Goal: Communication & Community: Answer question/provide support

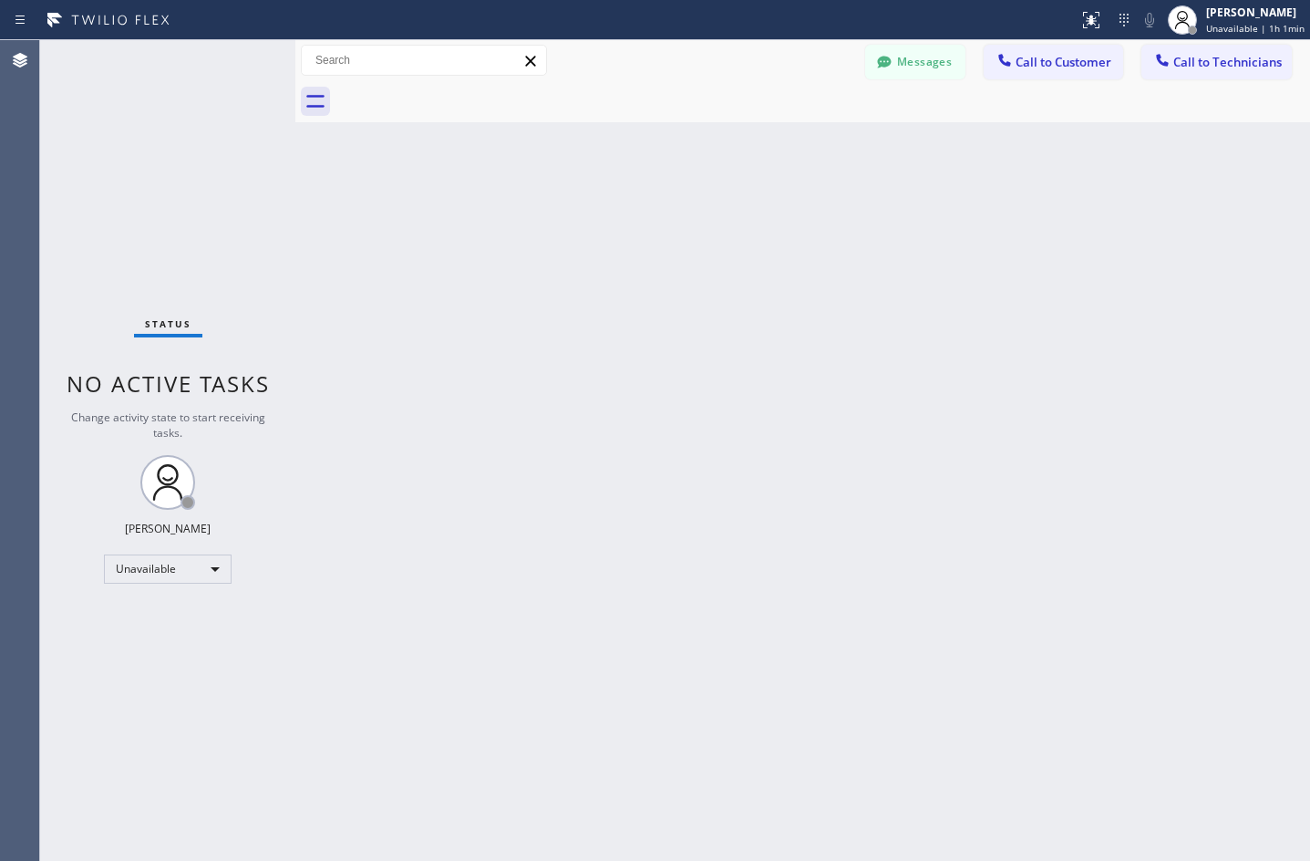
drag, startPoint x: 0, startPoint y: 0, endPoint x: 183, endPoint y: 567, distance: 596.1
click at [183, 567] on div "Unavailable" at bounding box center [168, 568] width 128 height 29
click at [170, 619] on li "Available" at bounding box center [167, 617] width 124 height 22
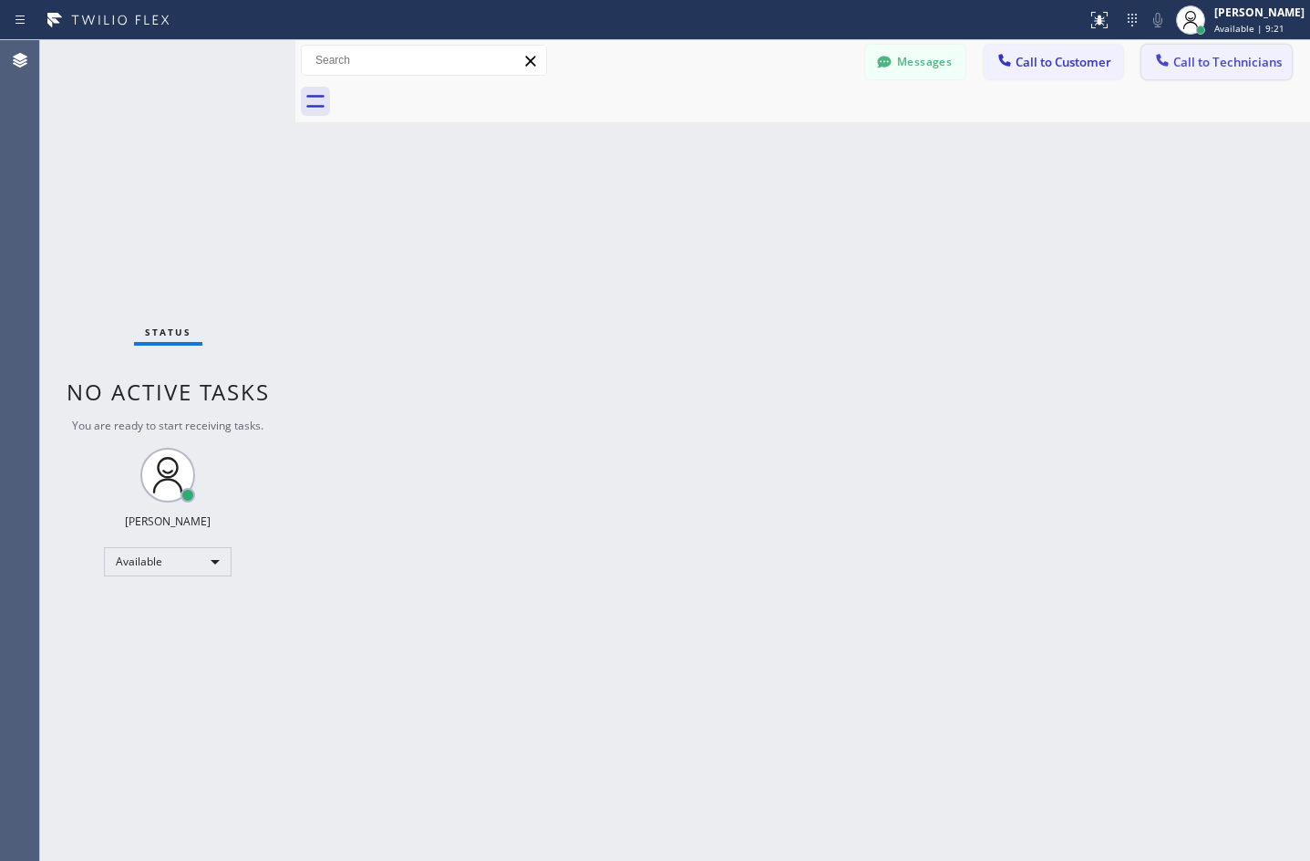
click at [1187, 66] on span "Call to Technicians" at bounding box center [1228, 62] width 109 height 16
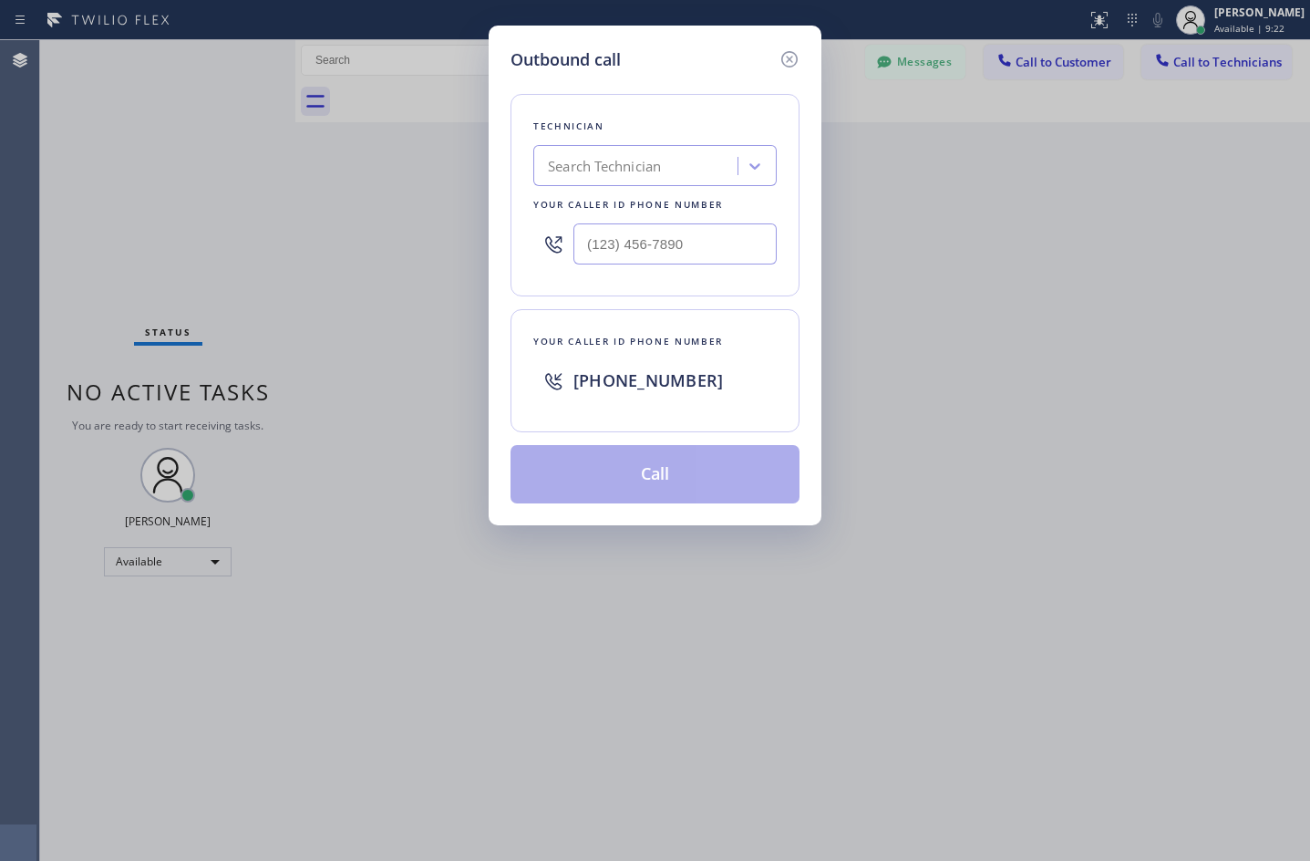
click at [684, 168] on div "Search Technician" at bounding box center [638, 166] width 199 height 32
click at [759, 165] on icon at bounding box center [755, 166] width 11 height 6
click at [667, 169] on div "Search Technician" at bounding box center [638, 166] width 199 height 32
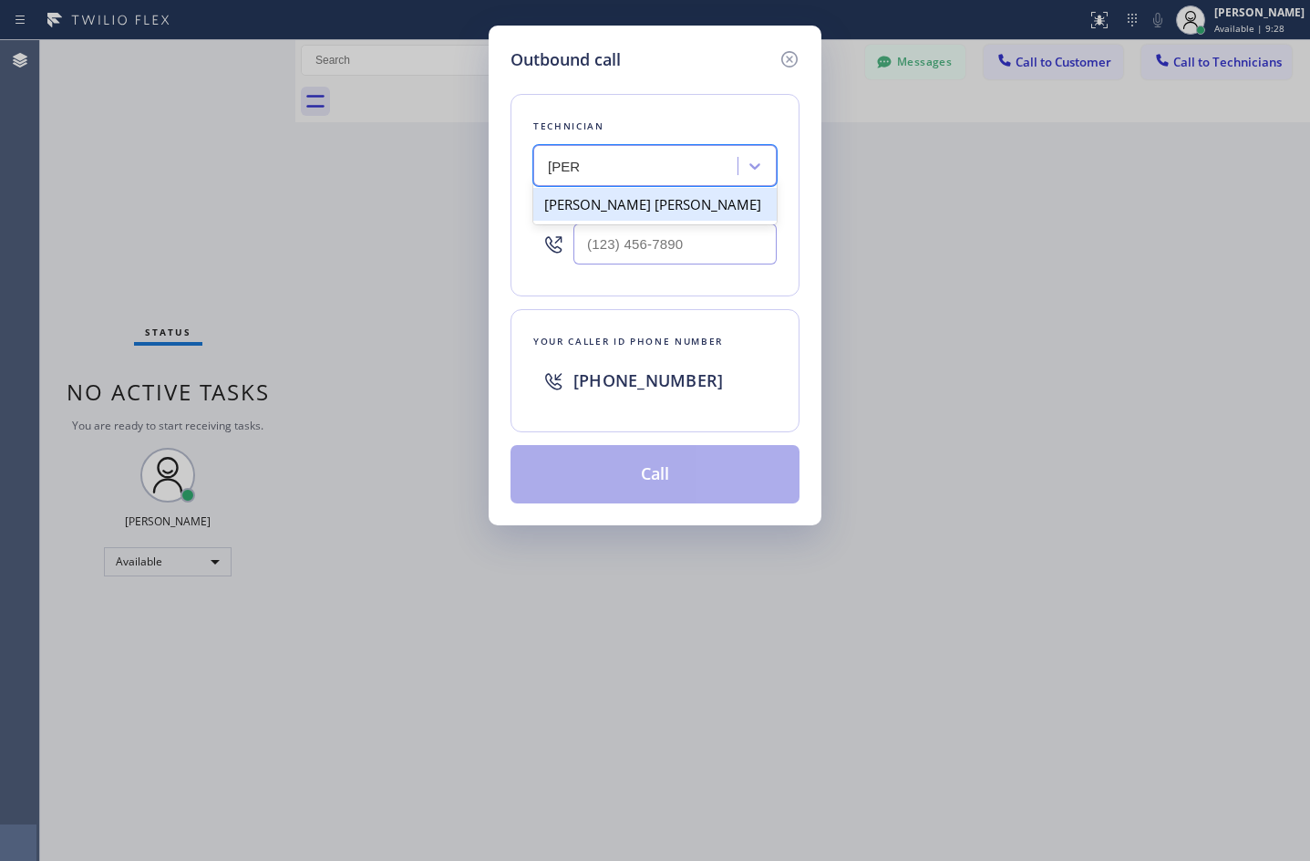
type input "[PERSON_NAME]"
click at [642, 203] on div "[PERSON_NAME] [PERSON_NAME]" at bounding box center [654, 204] width 243 height 33
type input "[PHONE_NUMBER]"
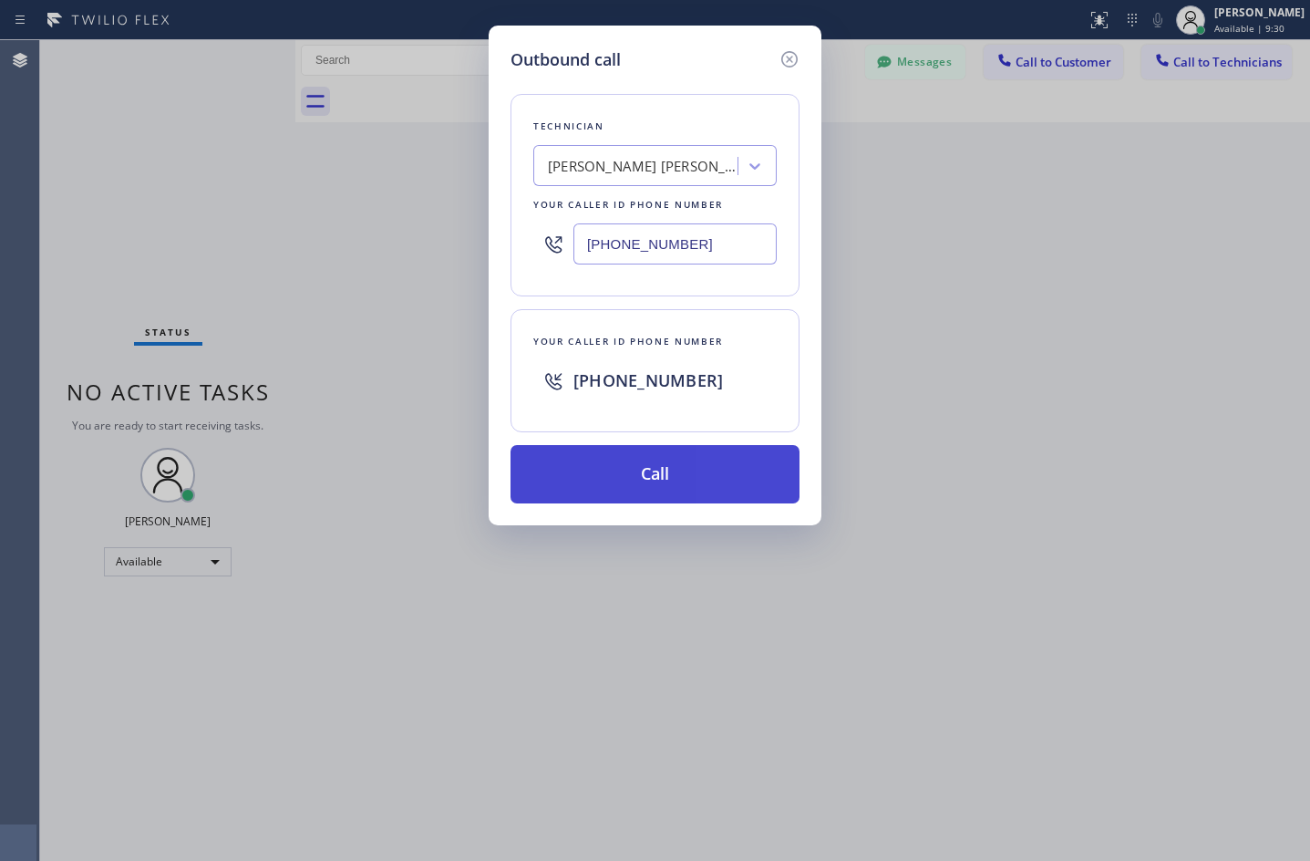
click at [629, 480] on button "Call" at bounding box center [655, 474] width 289 height 58
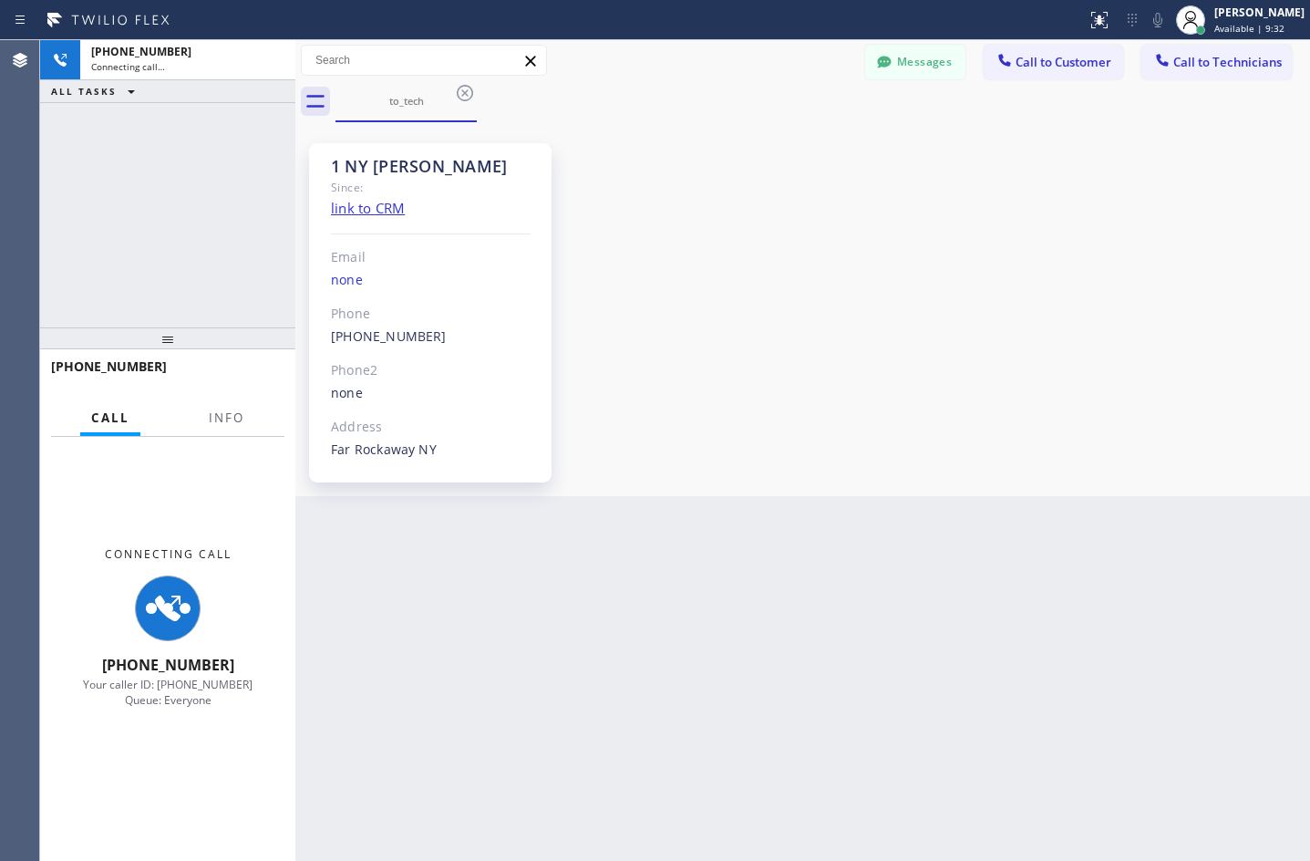
scroll to position [2107, 0]
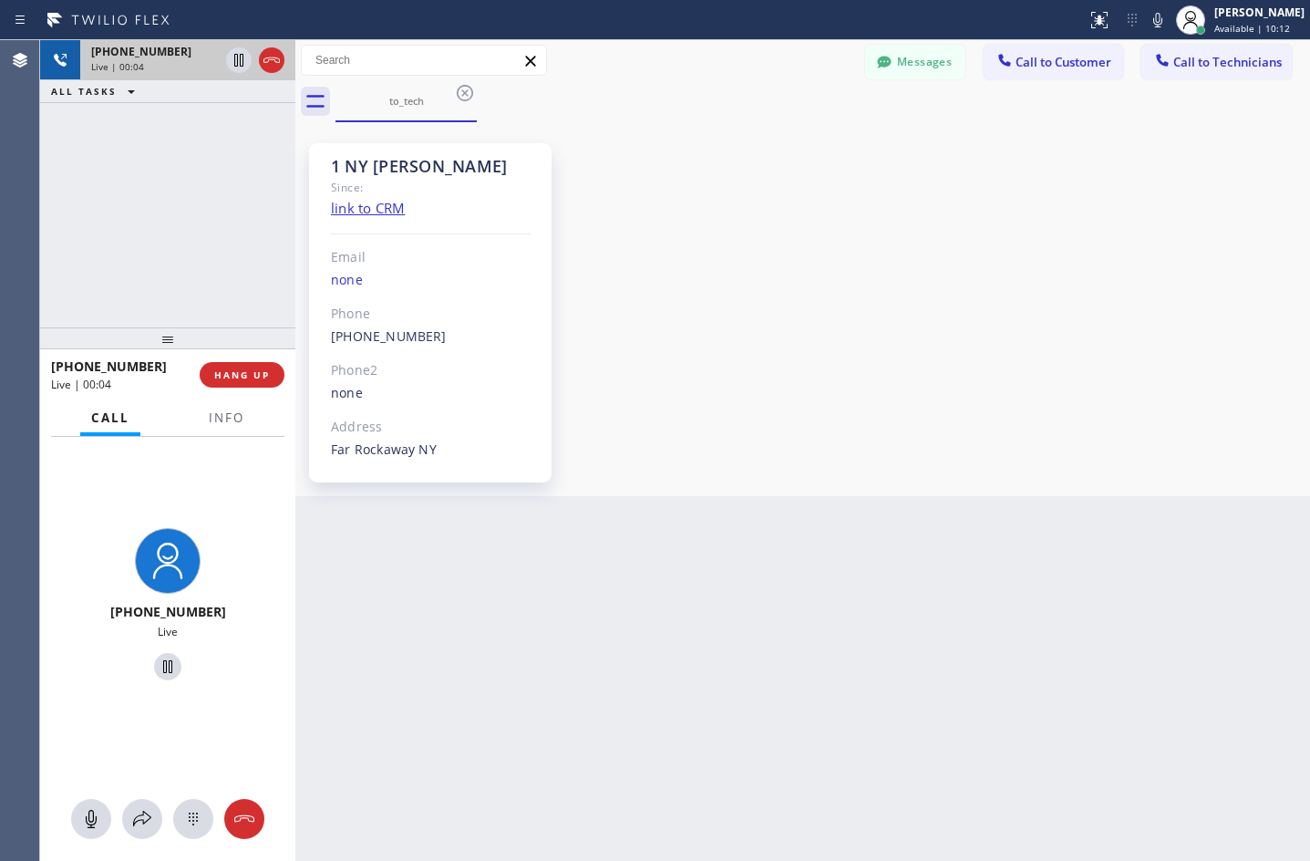
click at [269, 60] on icon at bounding box center [272, 59] width 16 height 5
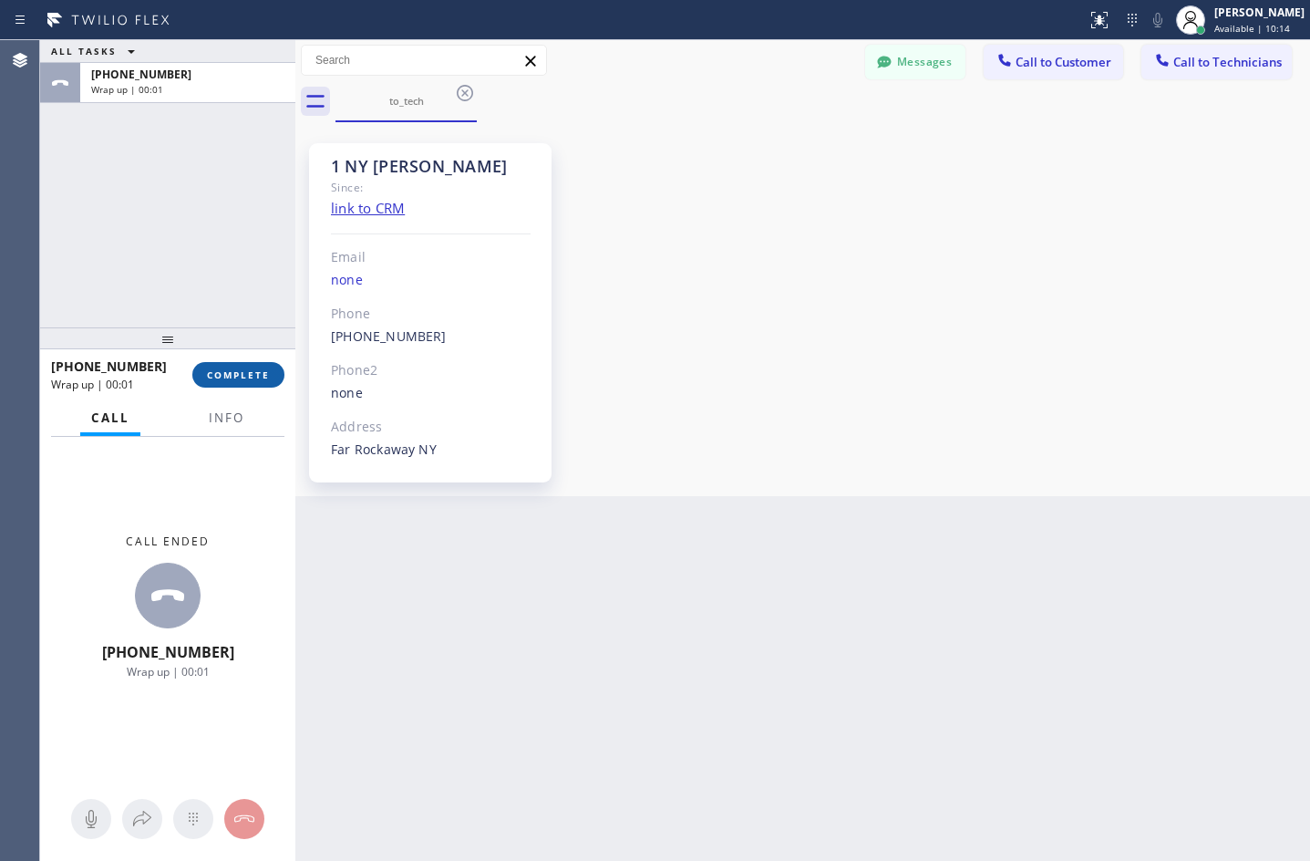
click at [250, 374] on span "COMPLETE" at bounding box center [238, 374] width 63 height 13
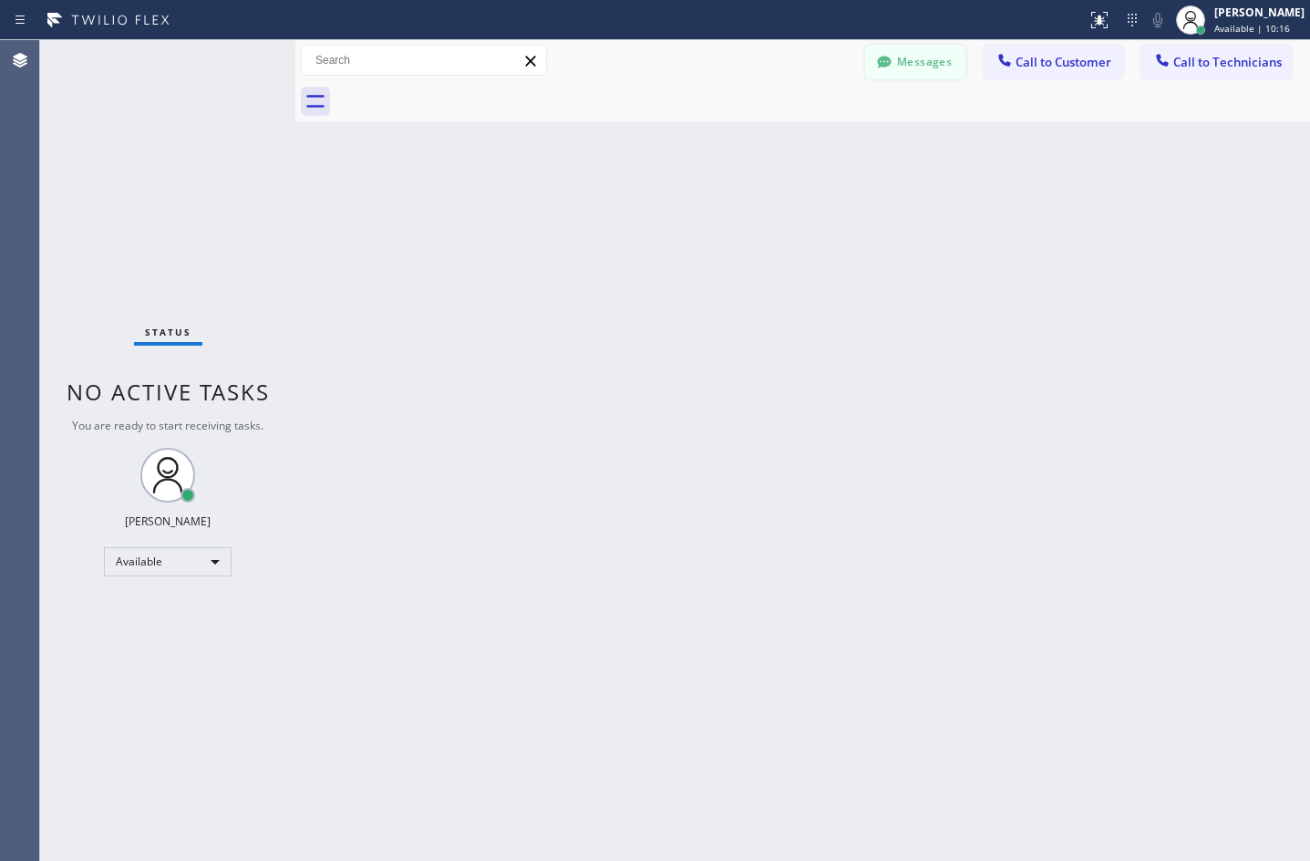
click at [904, 72] on button "Messages" at bounding box center [915, 62] width 100 height 35
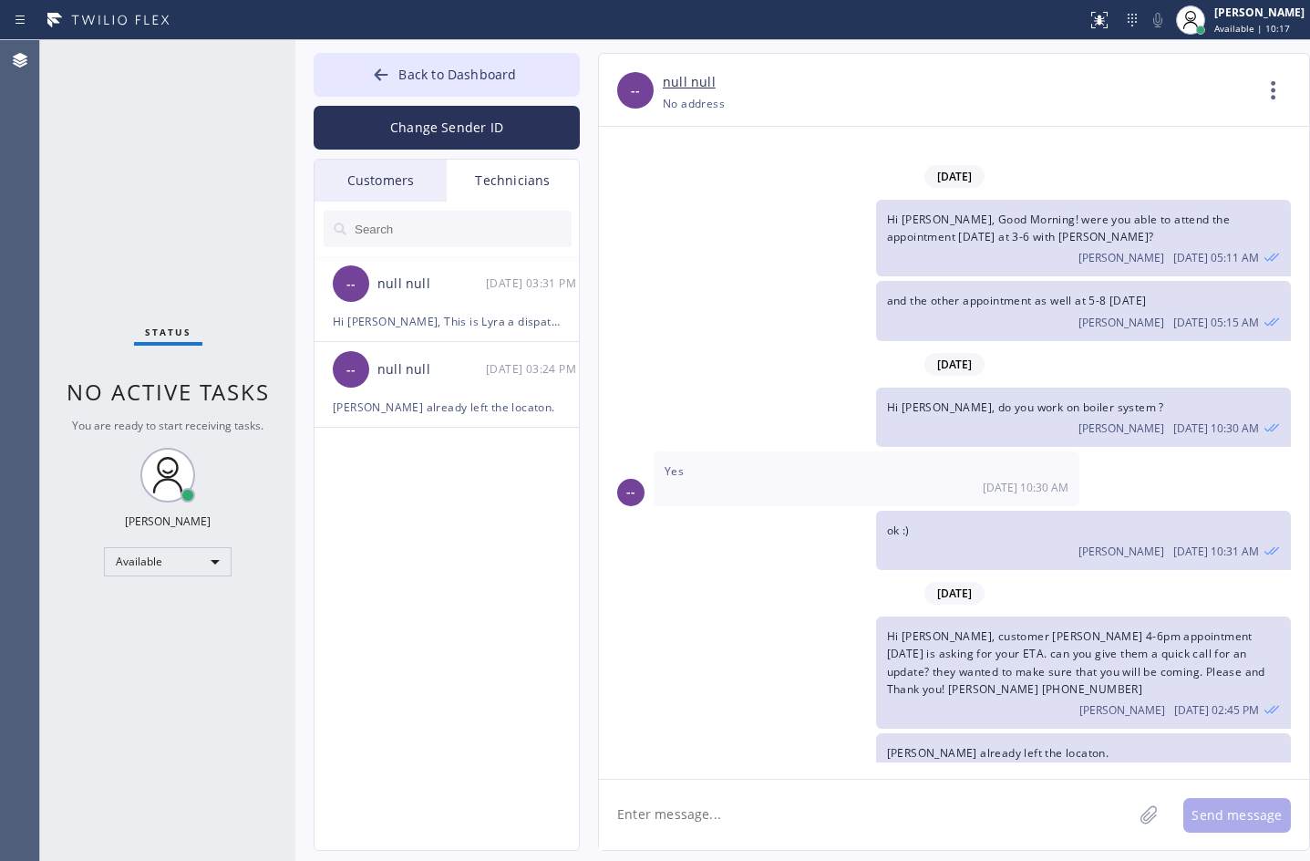
click at [514, 192] on div "Technicians" at bounding box center [513, 181] width 132 height 42
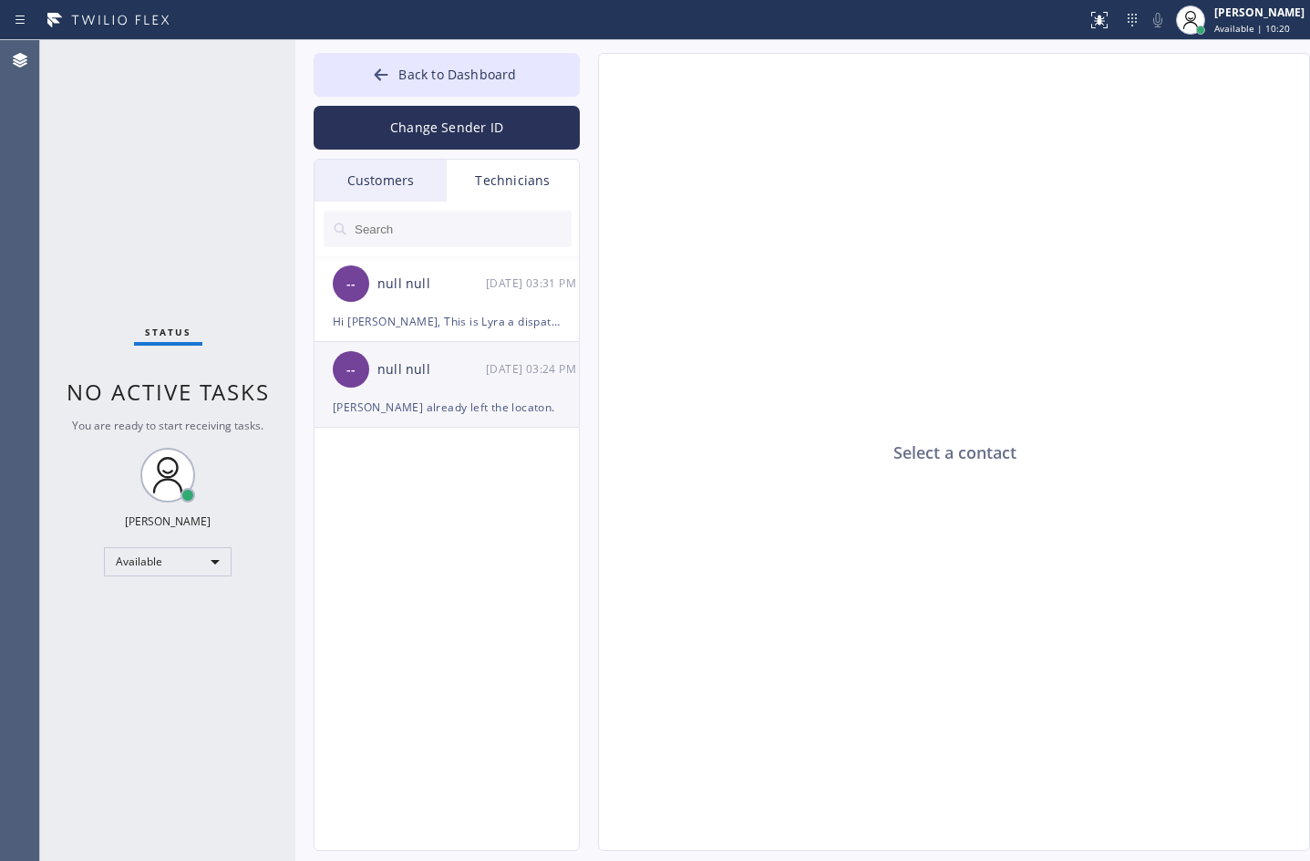
click at [414, 384] on div "-- null null [DATE] 03:24 PM" at bounding box center [448, 369] width 266 height 55
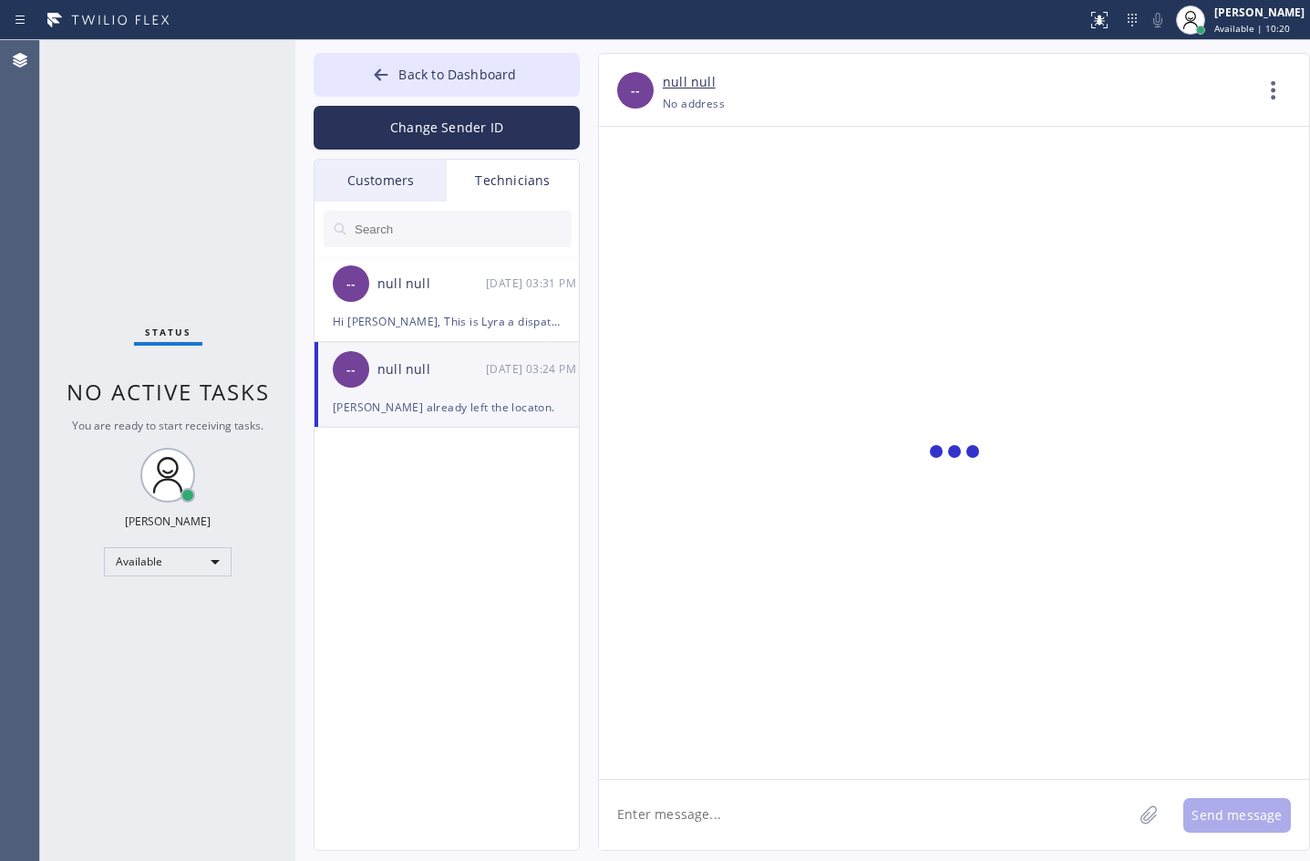
scroll to position [2107, 0]
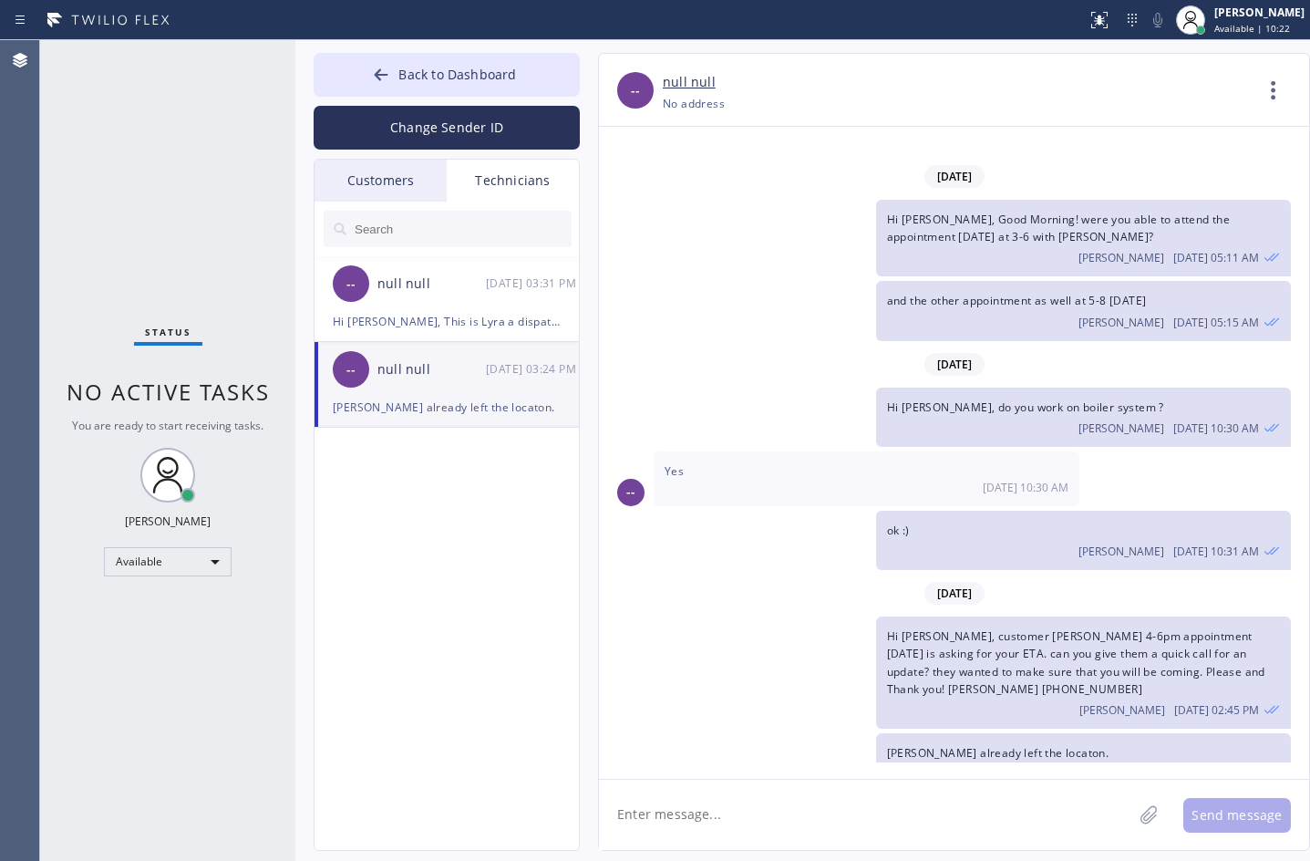
click at [714, 824] on textarea at bounding box center [865, 815] width 533 height 70
paste textarea "central heating it doesn't start or not turning on about 10 yrs -- it might be …"
type textarea "Hi [PERSON_NAME], can you take this [DATE]? central heating it doesn't start or…"
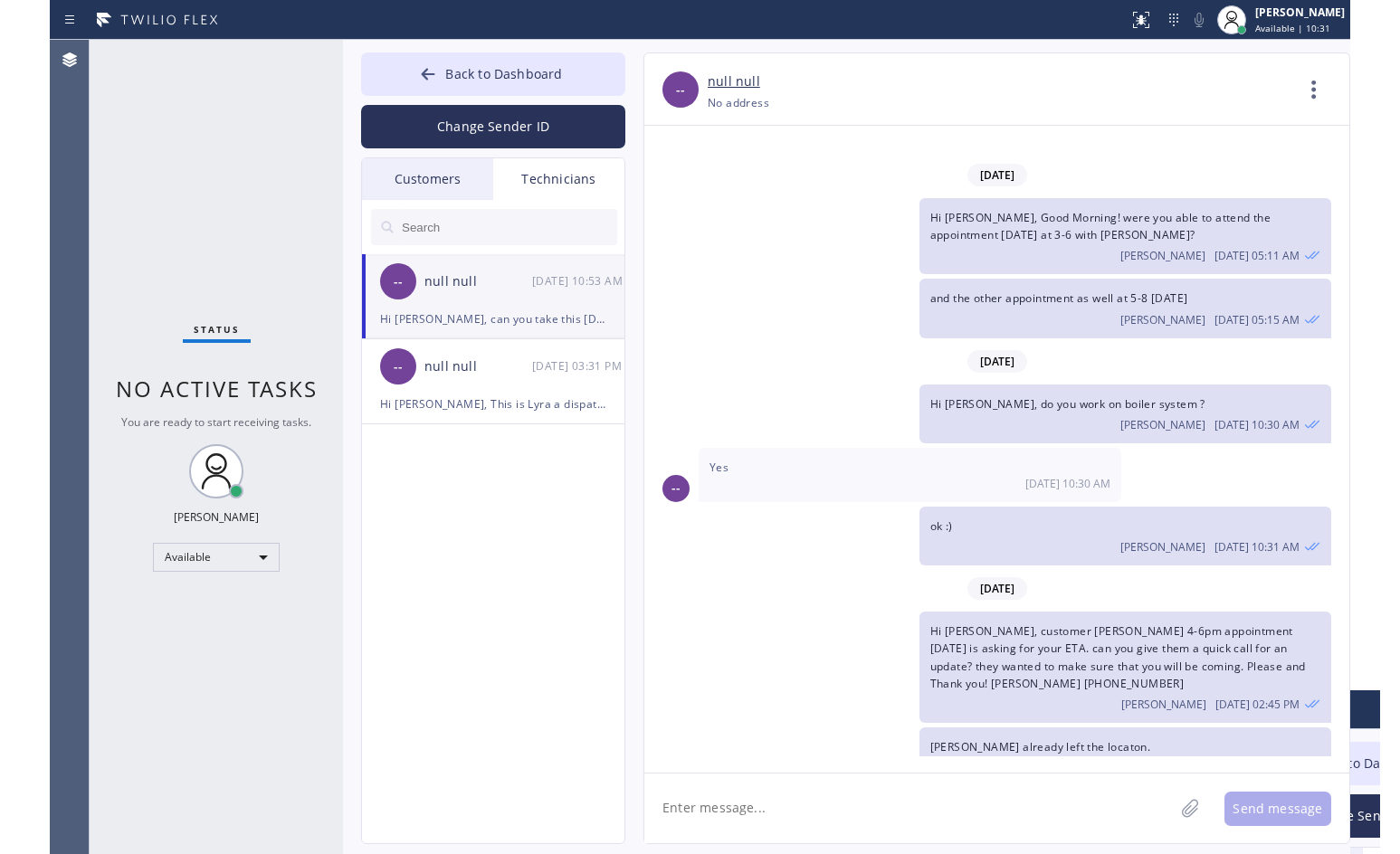
scroll to position [2230, 0]
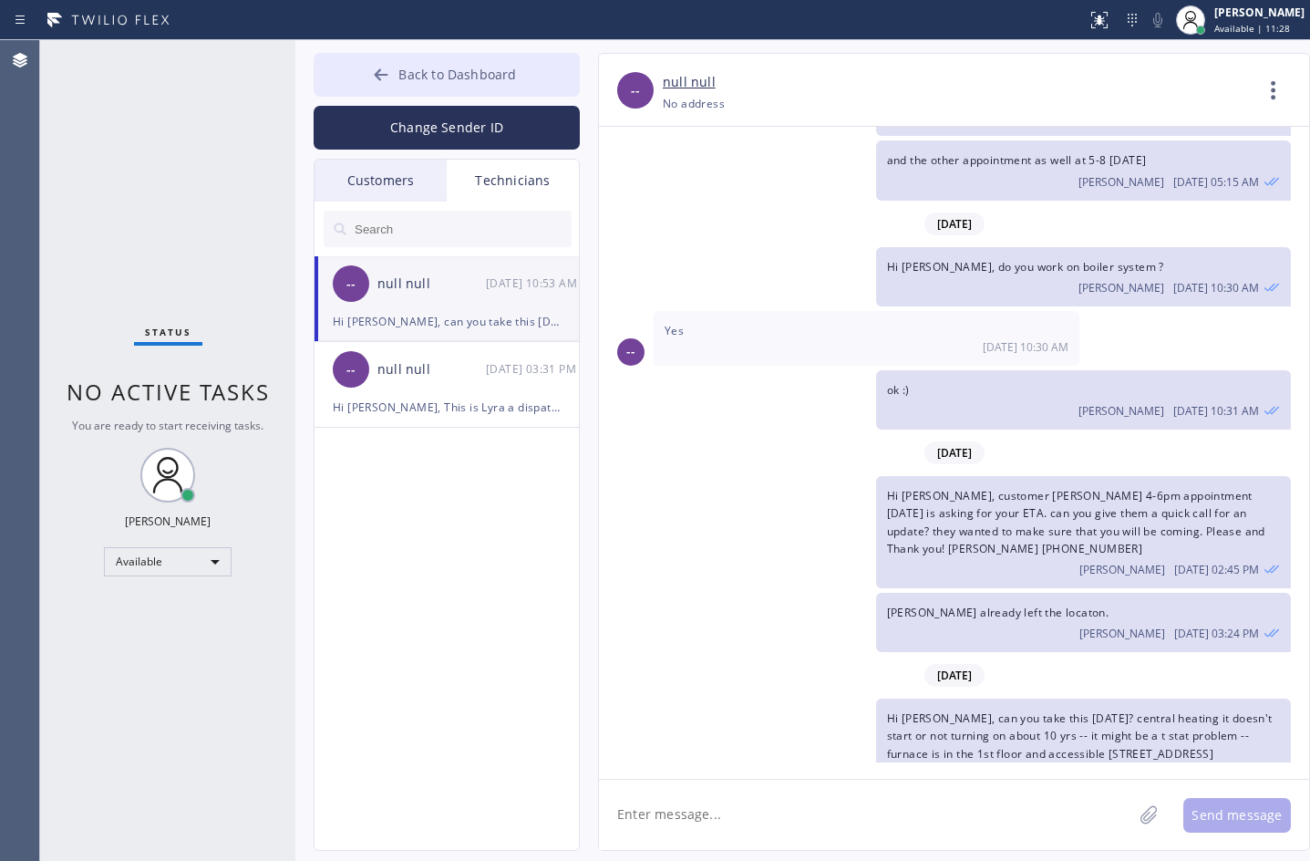
click at [414, 72] on span "Back to Dashboard" at bounding box center [457, 74] width 118 height 17
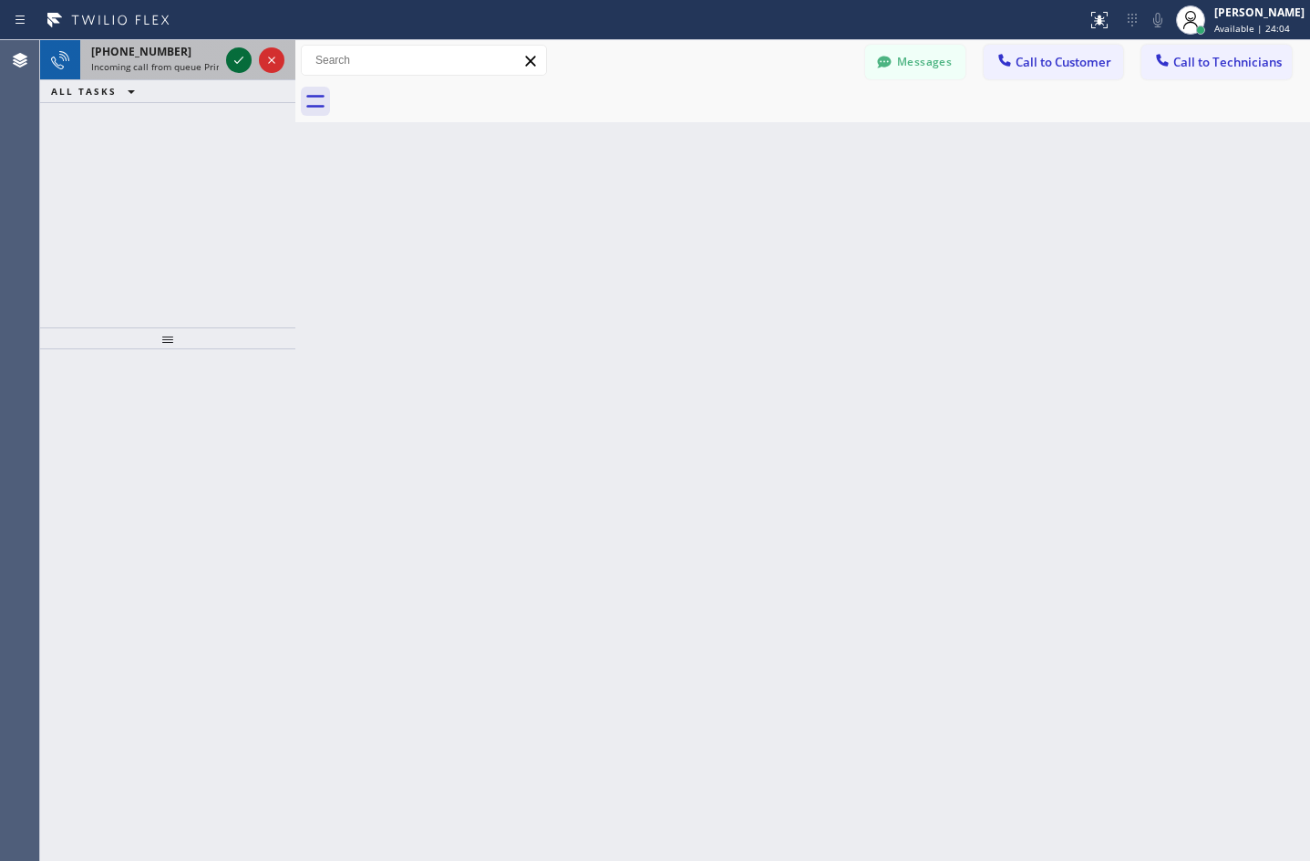
click at [233, 59] on icon at bounding box center [239, 60] width 22 height 22
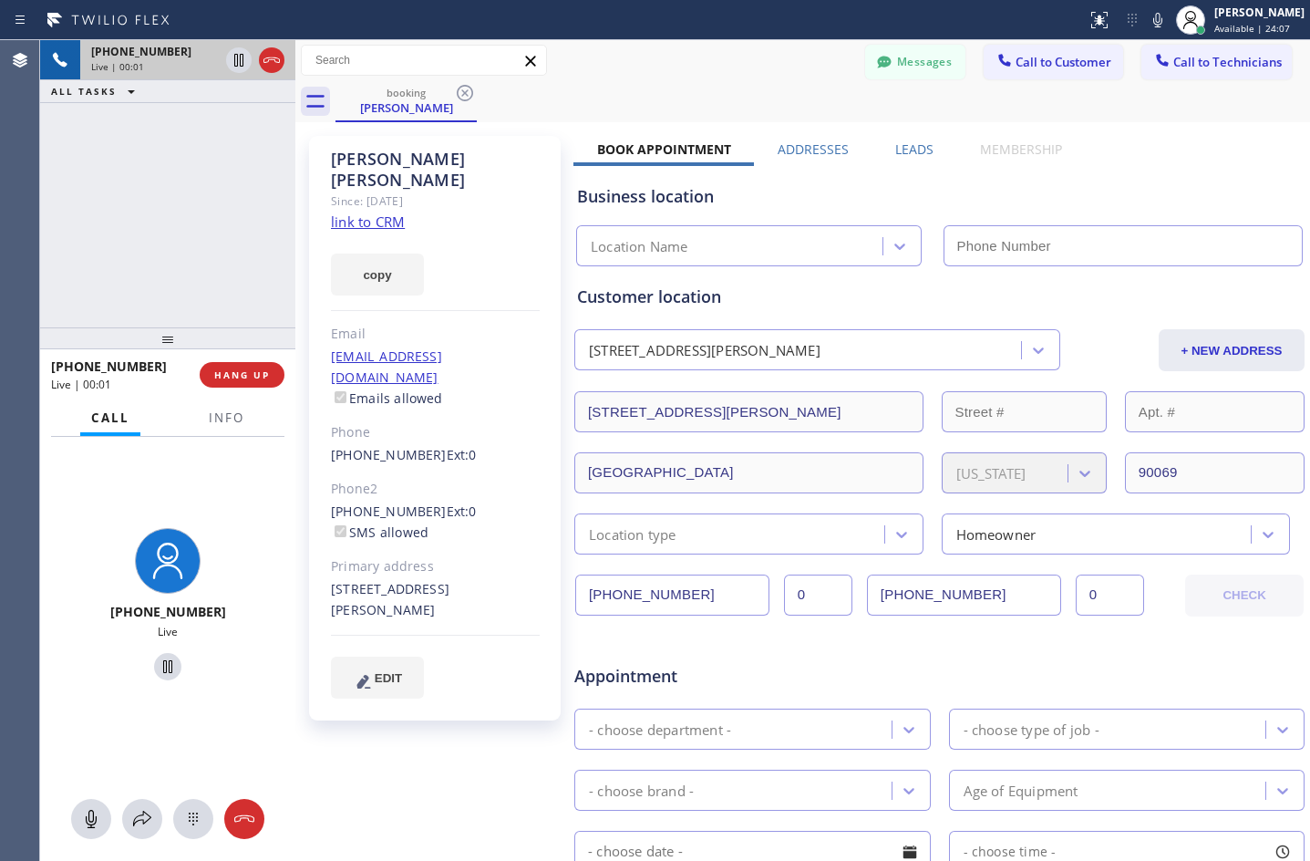
type input "[PHONE_NUMBER]"
click at [367, 212] on link "link to CRM" at bounding box center [368, 221] width 74 height 18
click at [243, 377] on span "HANG UP" at bounding box center [242, 374] width 56 height 13
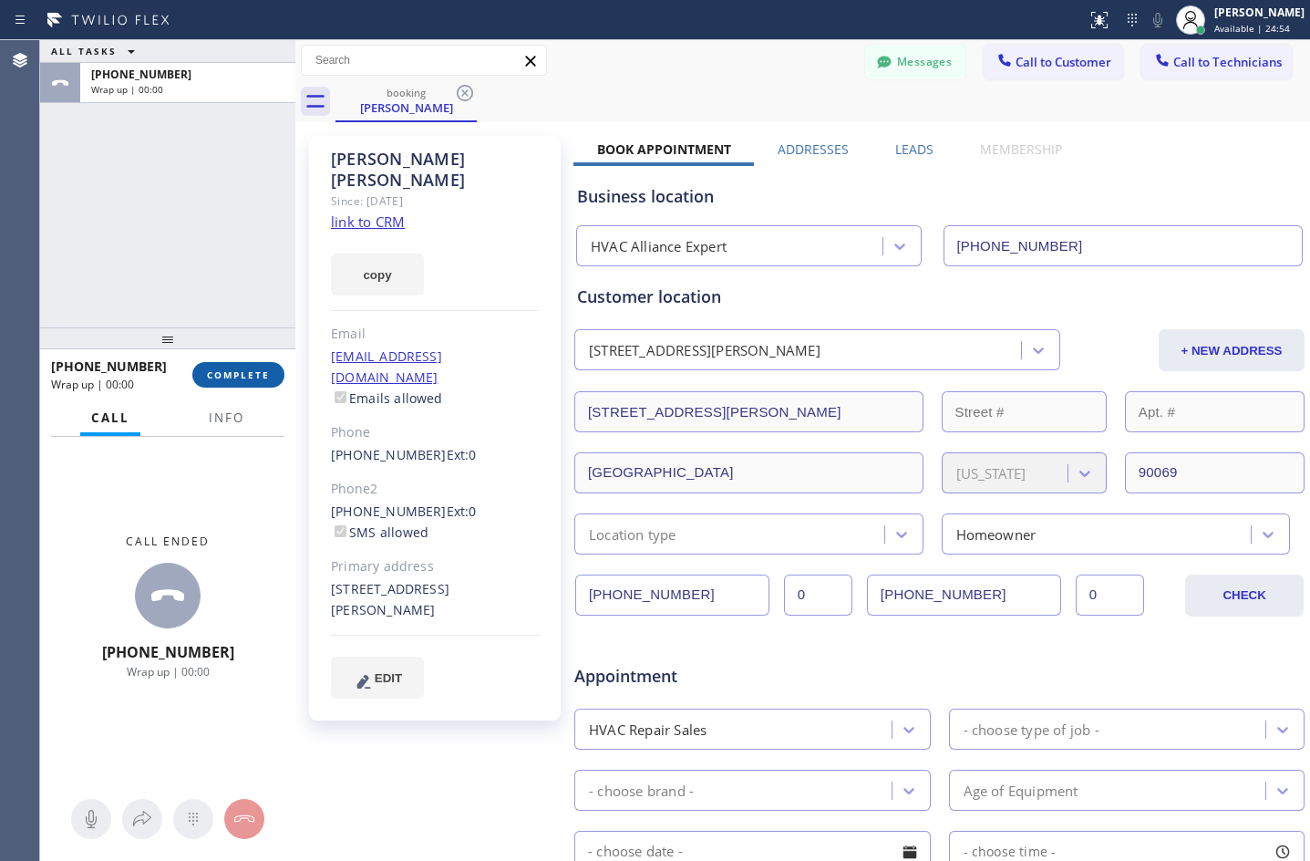
click at [238, 373] on span "COMPLETE" at bounding box center [238, 374] width 63 height 13
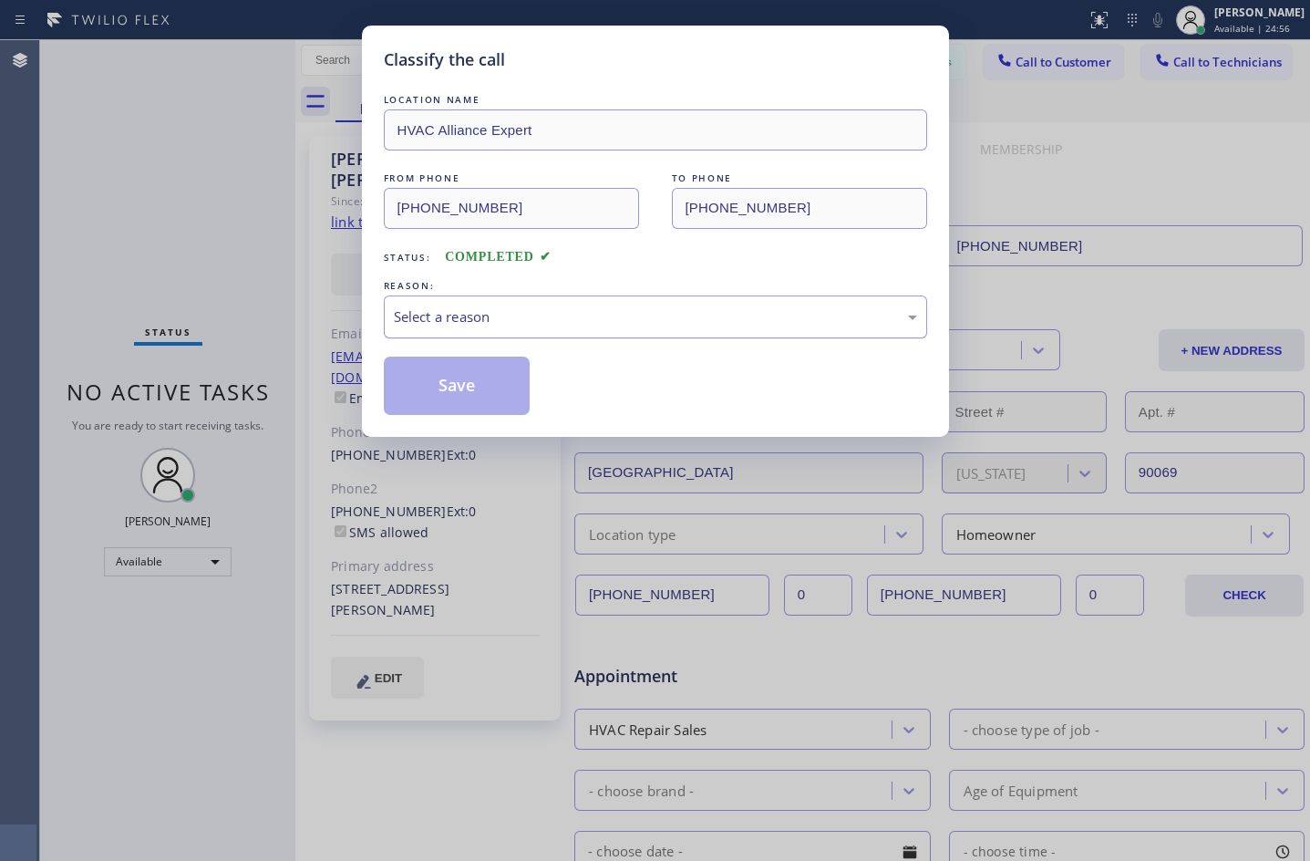
click at [535, 306] on div "Select a reason" at bounding box center [655, 316] width 523 height 21
click at [432, 395] on button "Save" at bounding box center [457, 386] width 147 height 58
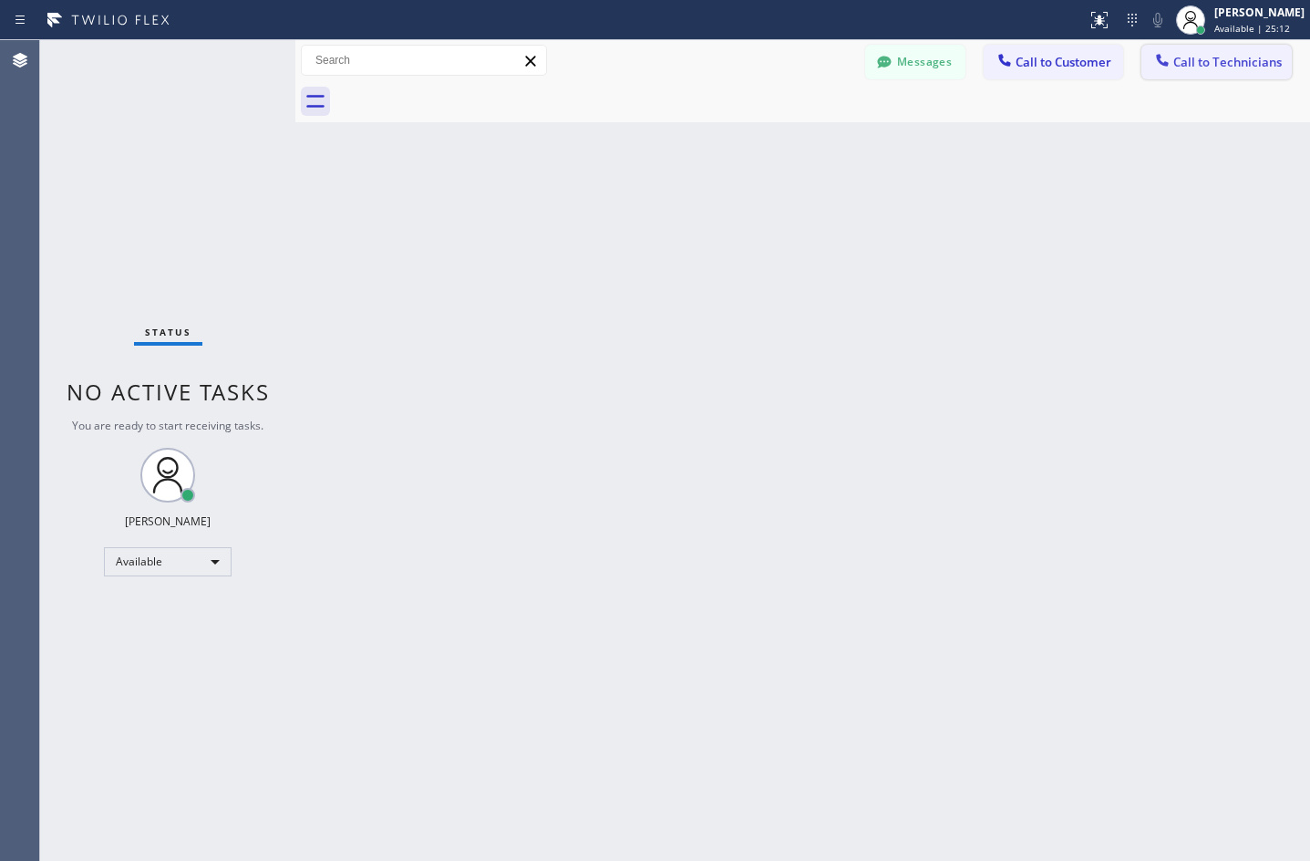
click at [1206, 62] on span "Call to Technicians" at bounding box center [1228, 62] width 109 height 16
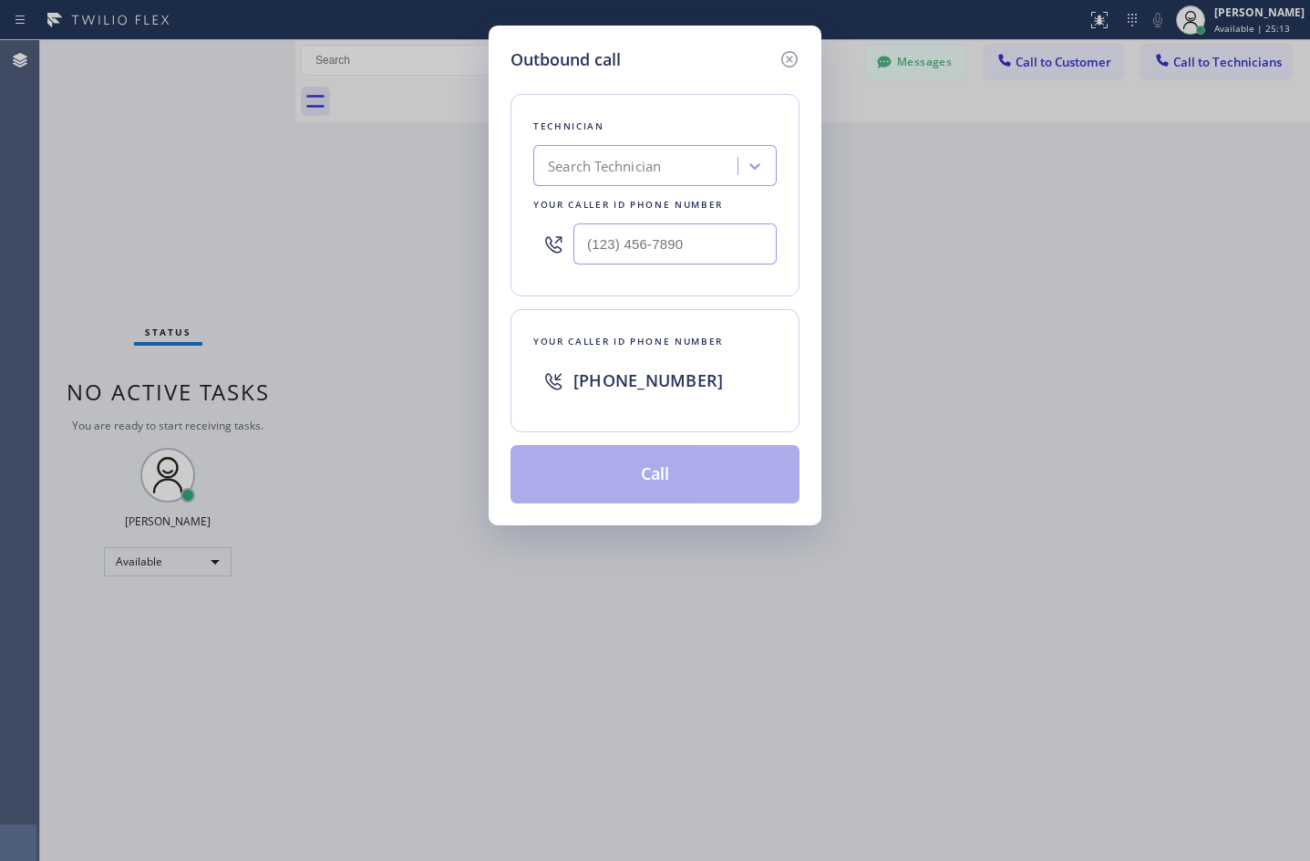
click at [616, 153] on div "Search Technician" at bounding box center [638, 166] width 199 height 32
type input "[PERSON_NAME]"
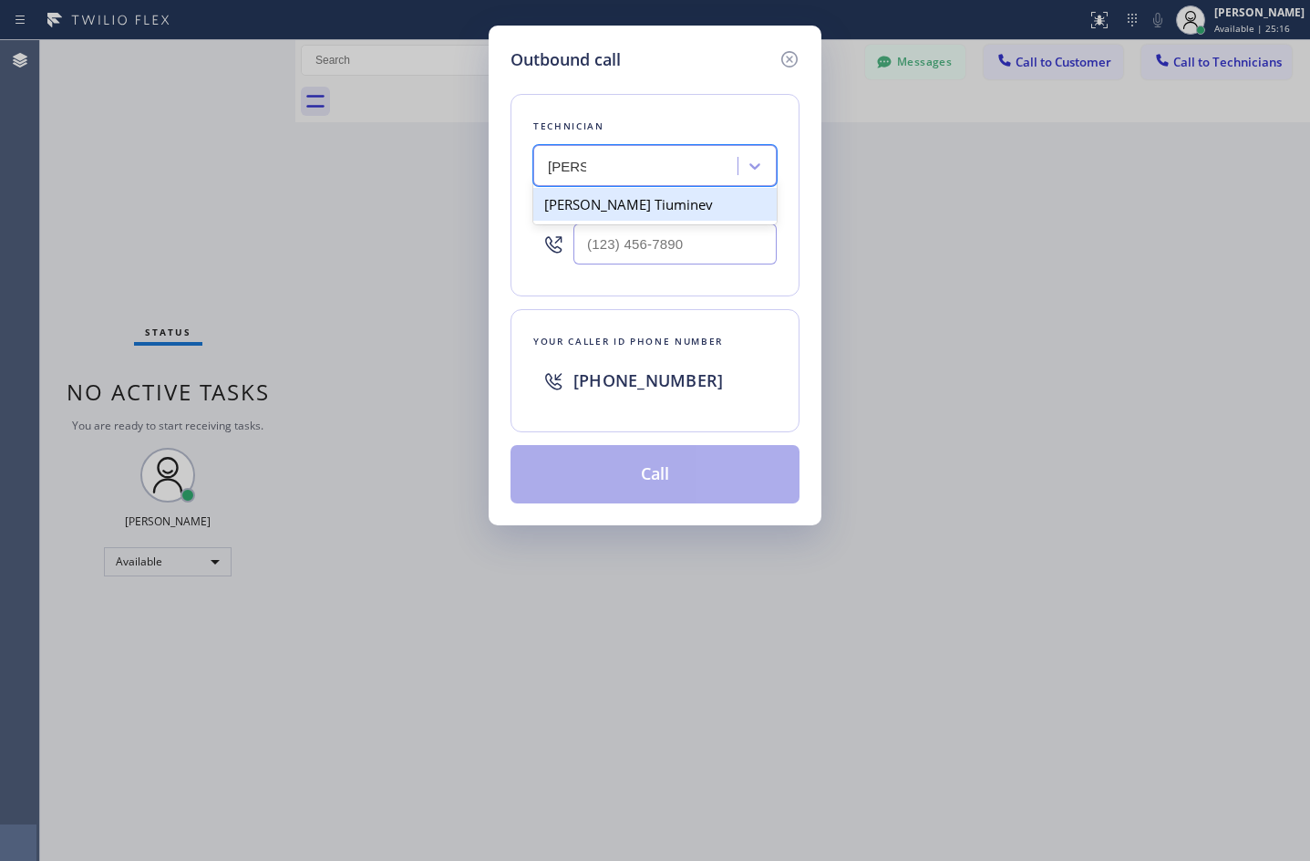
click at [679, 208] on div "[PERSON_NAME] Tiuminev" at bounding box center [654, 204] width 243 height 33
type input "[PHONE_NUMBER]"
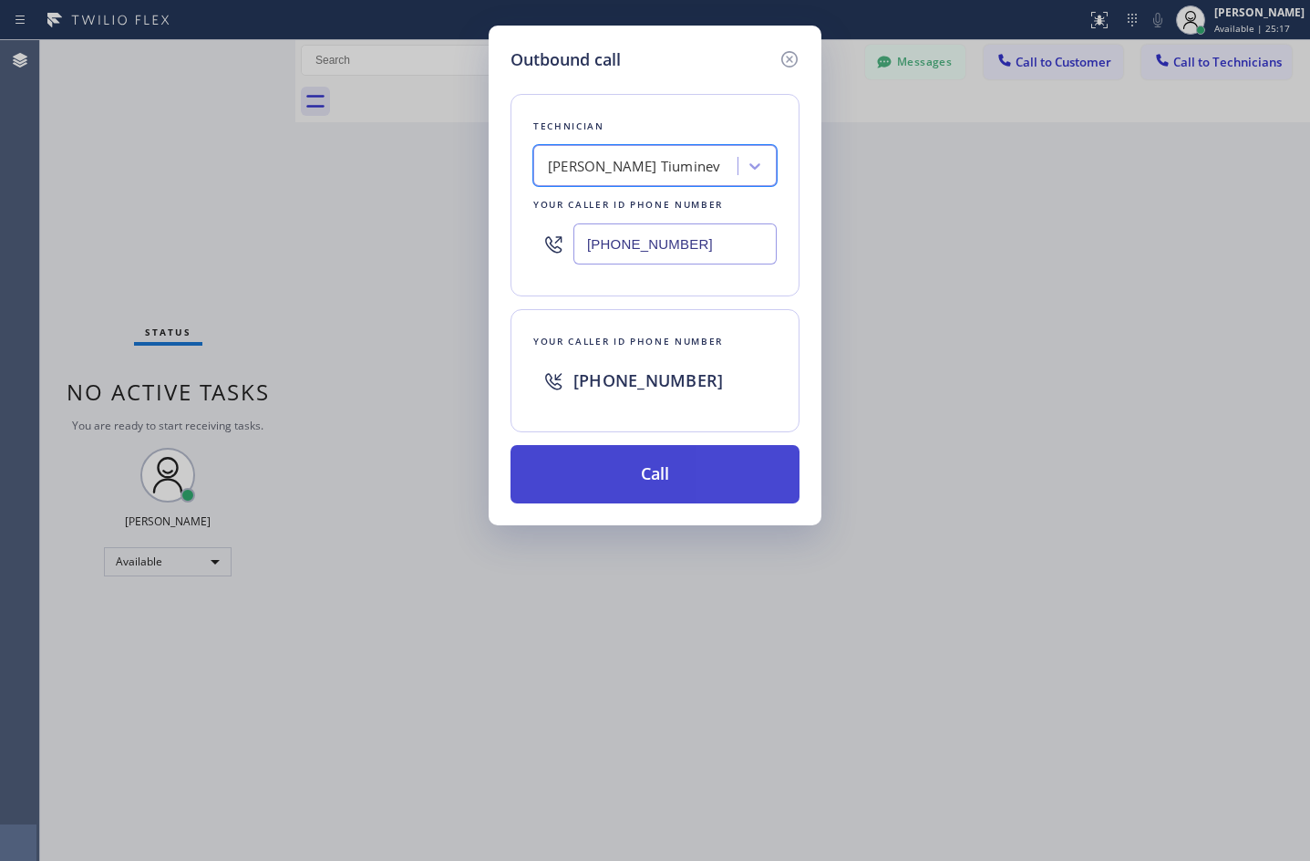
click at [653, 473] on button "Call" at bounding box center [655, 474] width 289 height 58
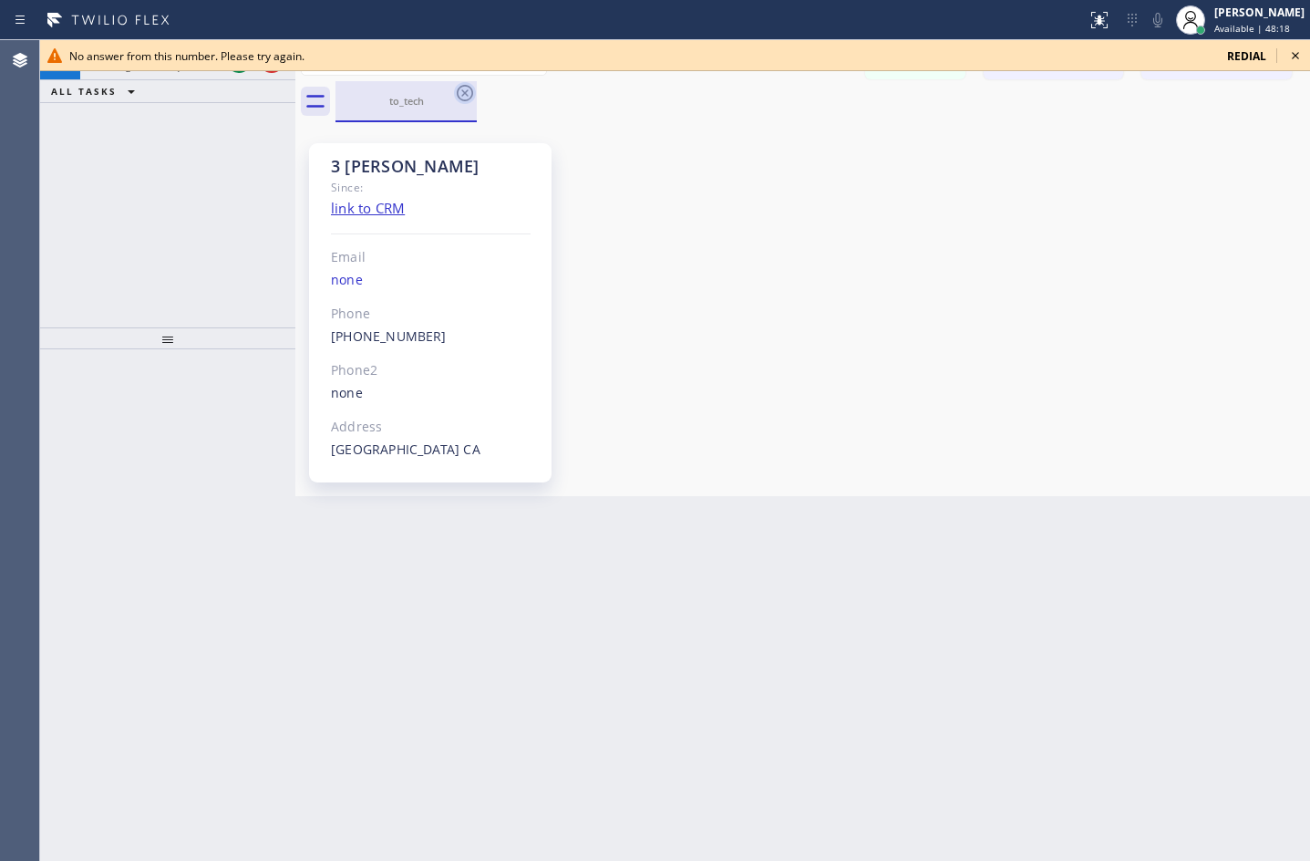
click at [470, 98] on icon at bounding box center [465, 93] width 22 height 22
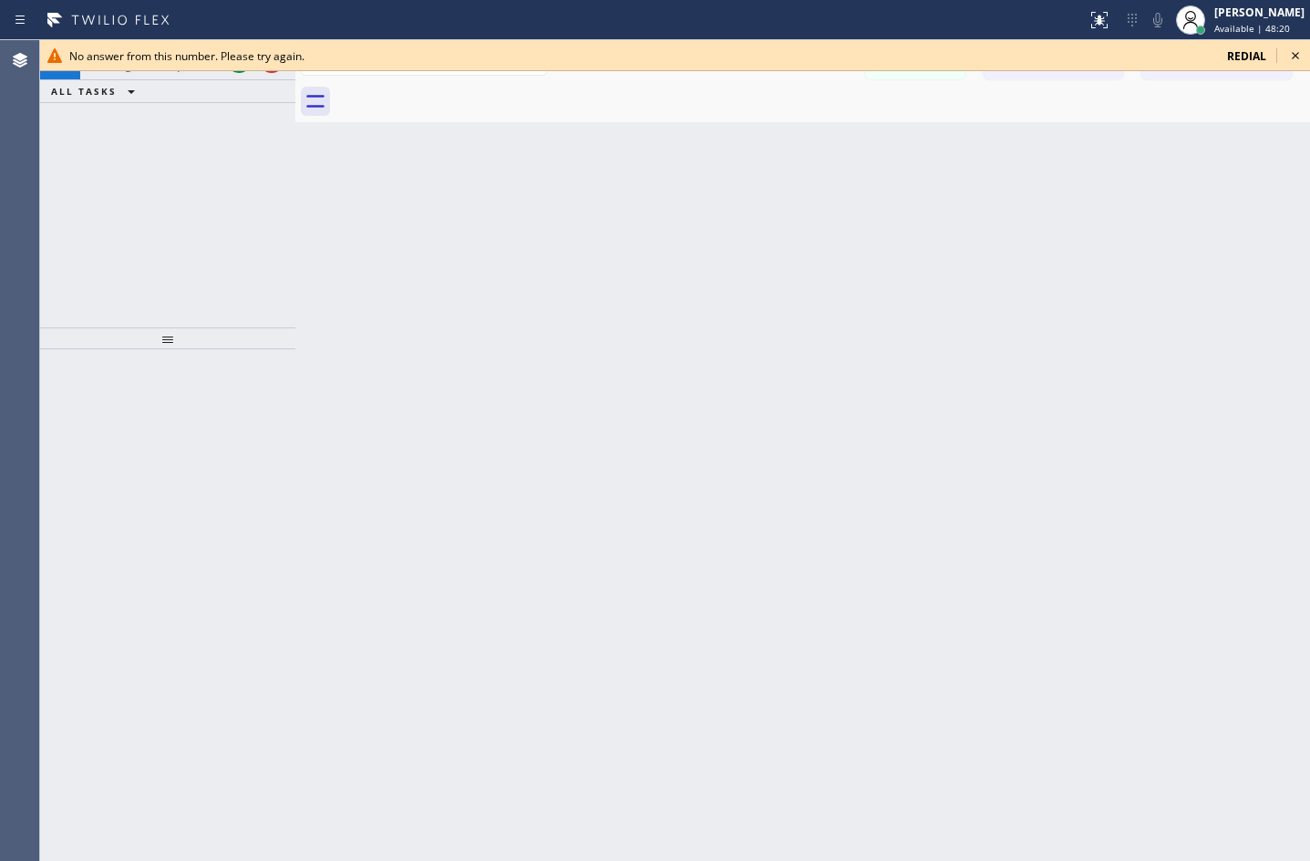
click at [1301, 55] on icon at bounding box center [1296, 56] width 22 height 22
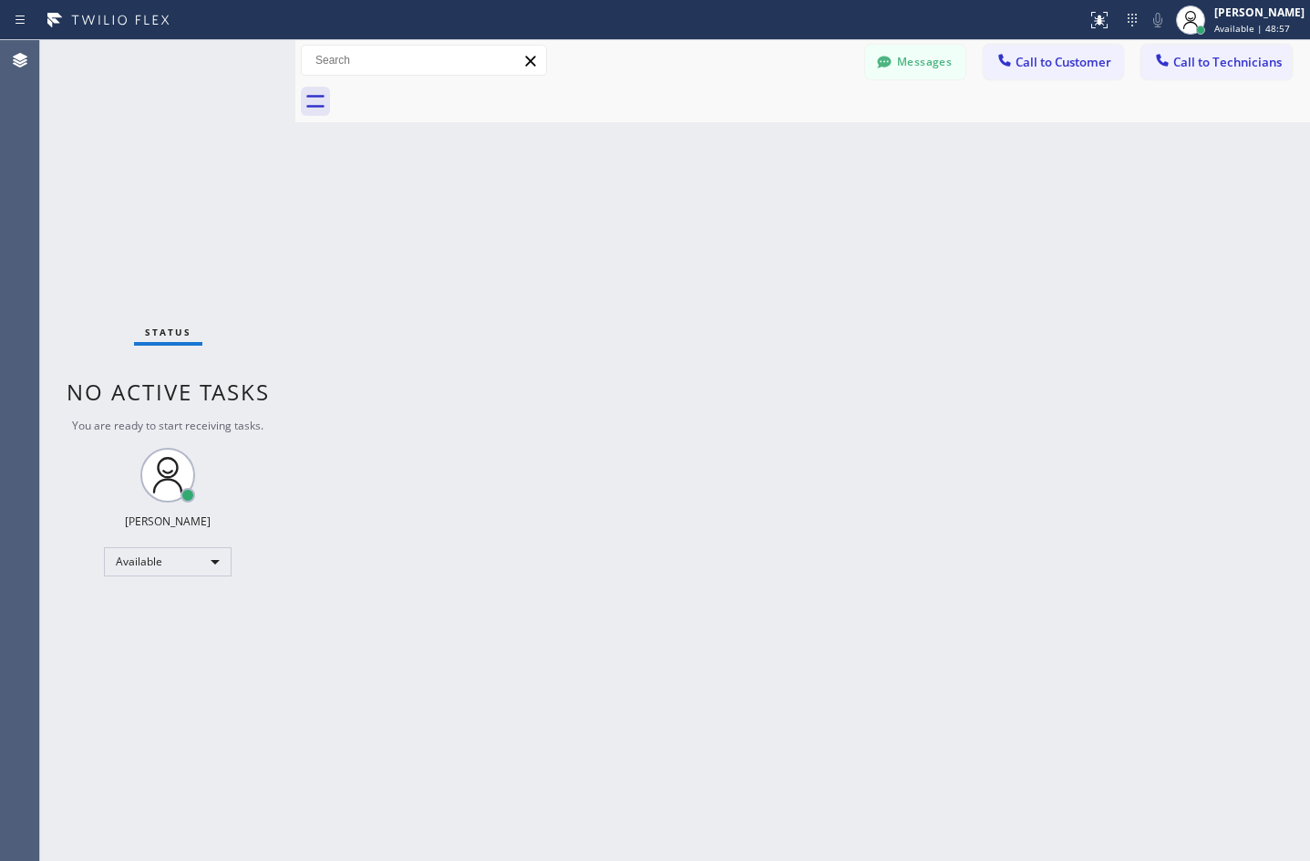
click at [1016, 355] on div "Back to Dashboard Change Sender ID Customers Technicians [PERSON_NAME] [PERSON_…" at bounding box center [802, 450] width 1015 height 821
click at [187, 556] on div "Available" at bounding box center [168, 561] width 128 height 29
click at [158, 622] on li "Unavailable" at bounding box center [167, 633] width 124 height 22
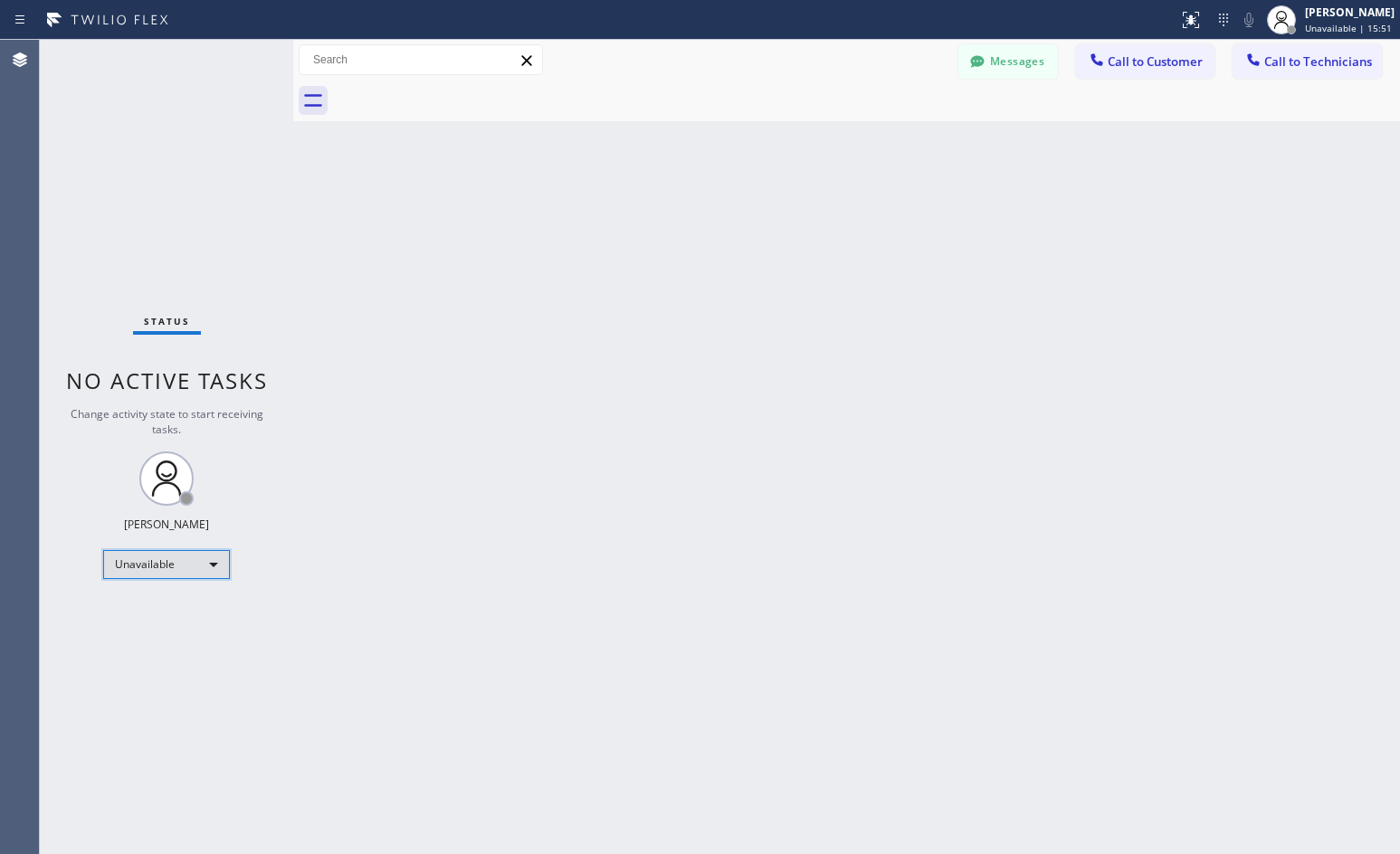
click at [186, 569] on div "Unavailable" at bounding box center [167, 563] width 127 height 29
click at [128, 653] on li "Break" at bounding box center [166, 658] width 123 height 22
